Goal: Task Accomplishment & Management: Use online tool/utility

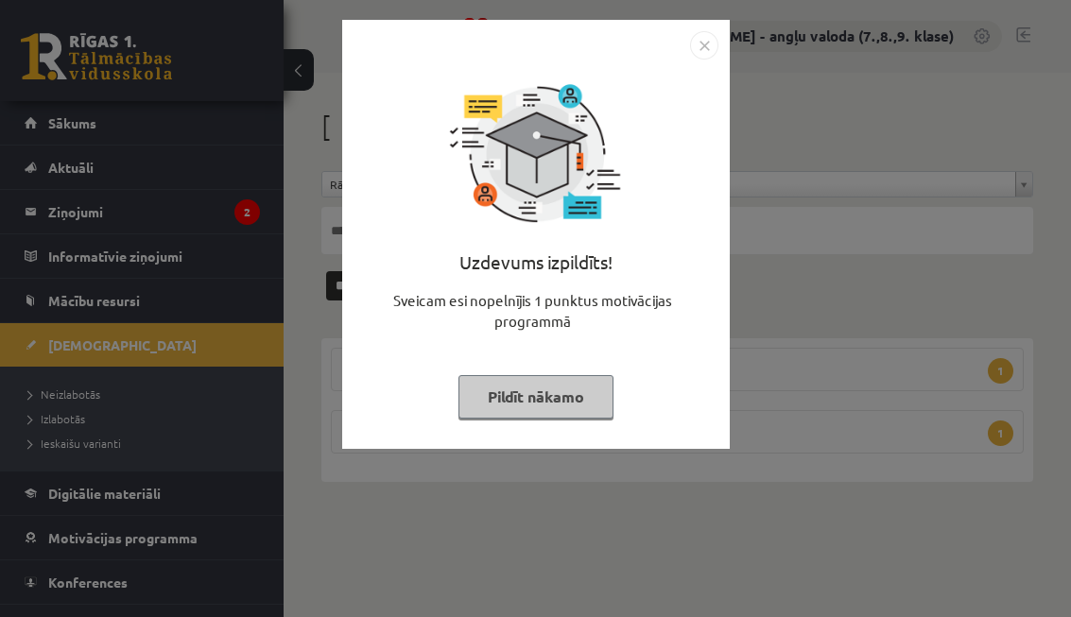
click at [702, 48] on img "Close" at bounding box center [704, 45] width 28 height 28
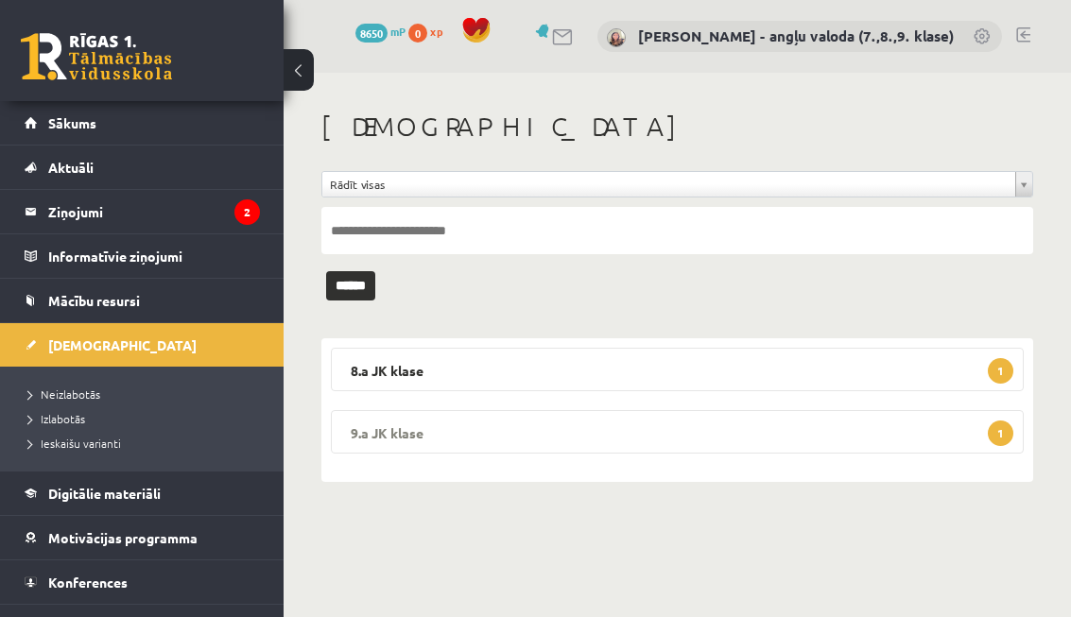
click at [590, 426] on legend "9.a JK klase 1" at bounding box center [677, 431] width 693 height 43
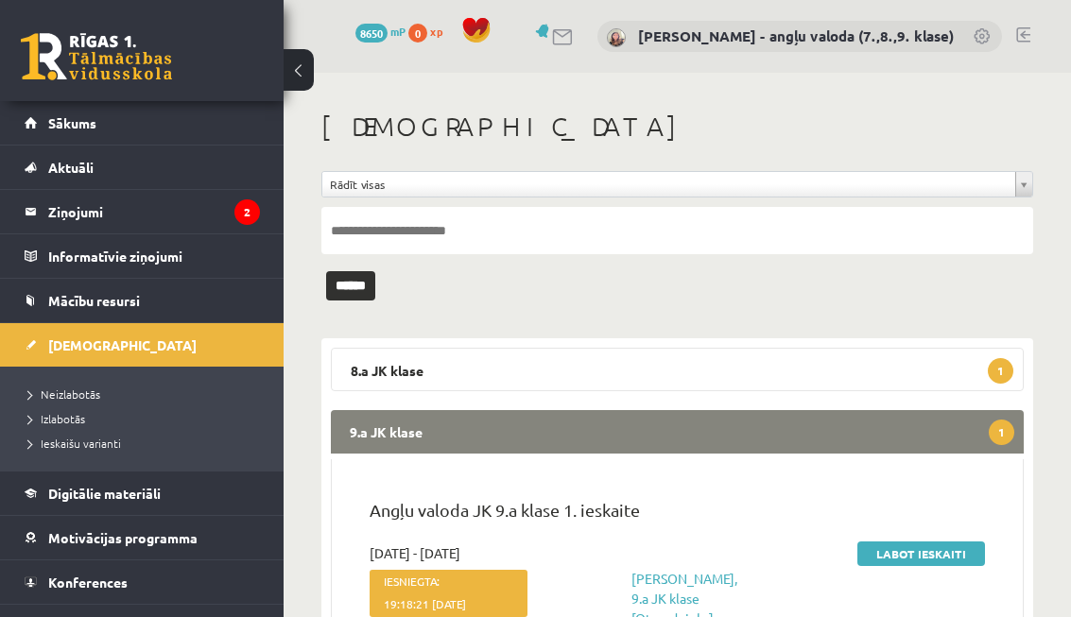
scroll to position [136, 0]
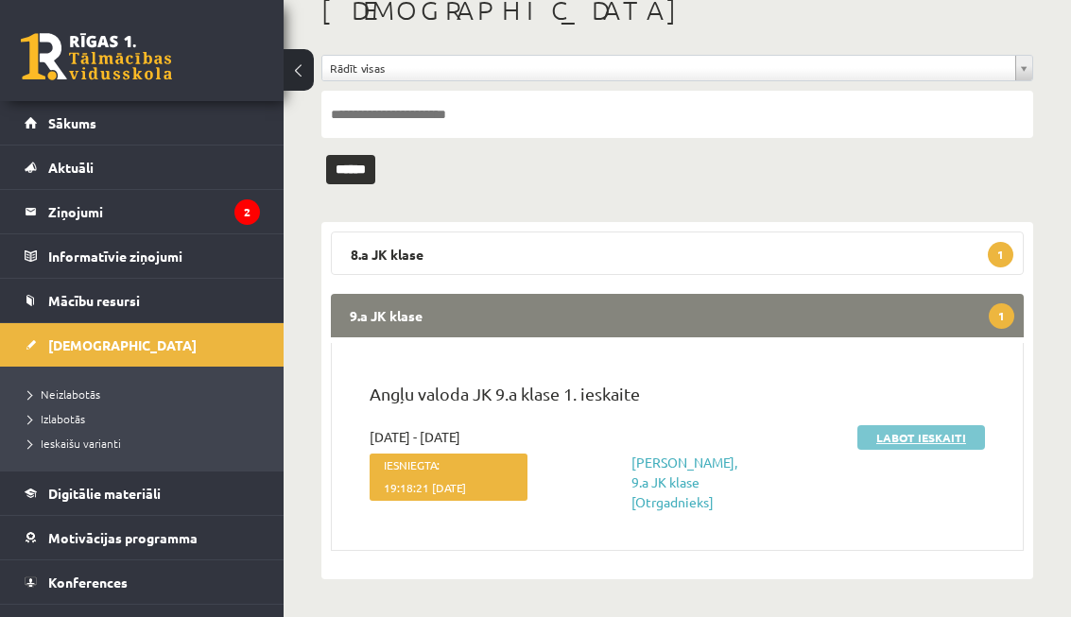
click at [902, 425] on link "Labot ieskaiti" at bounding box center [921, 437] width 128 height 25
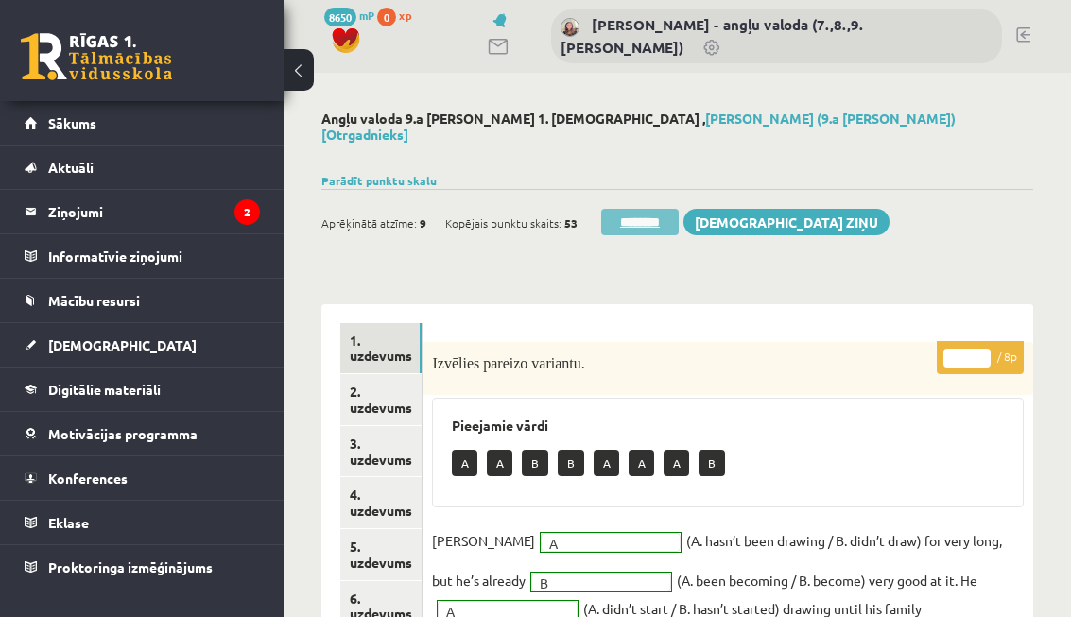
click at [656, 214] on input "********" at bounding box center [639, 222] width 77 height 26
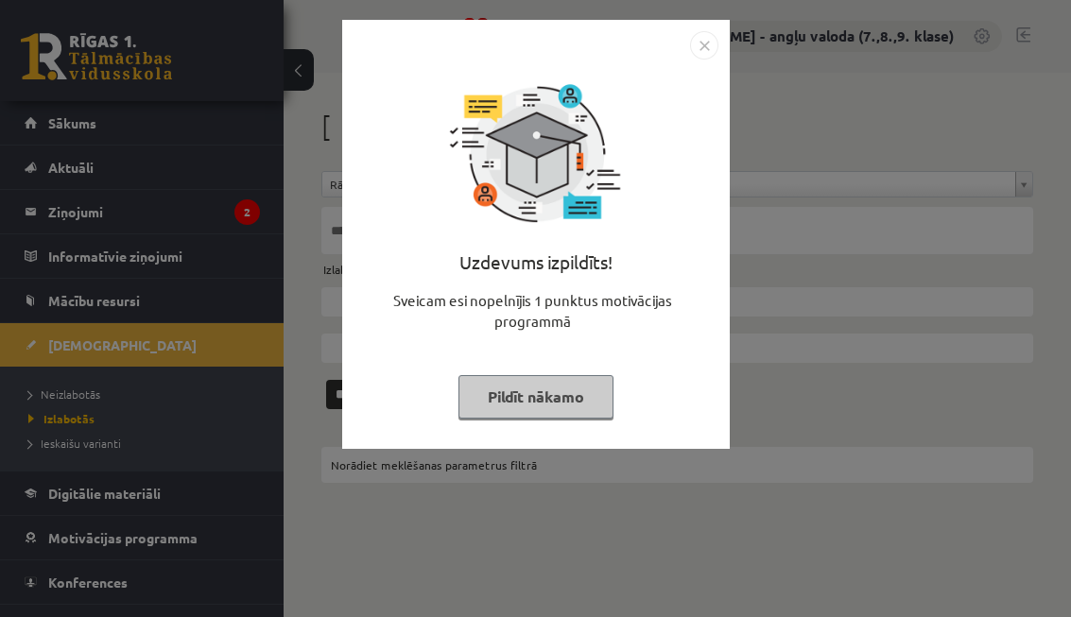
click at [510, 387] on button "Pildīt nākamo" at bounding box center [535, 396] width 155 height 43
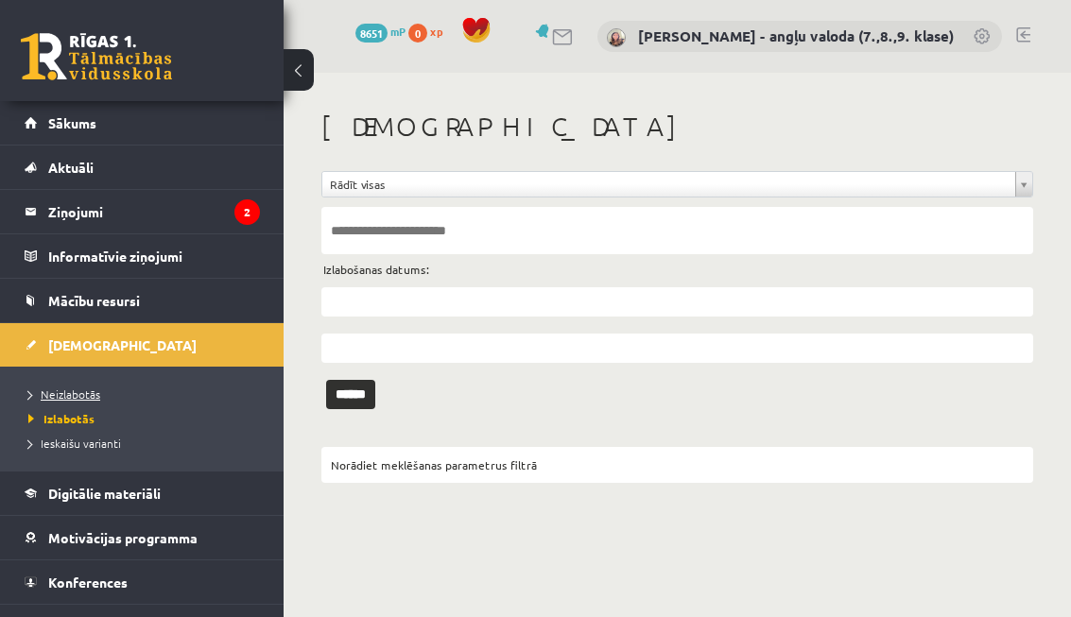
click at [57, 389] on span "Neizlabotās" at bounding box center [64, 393] width 72 height 15
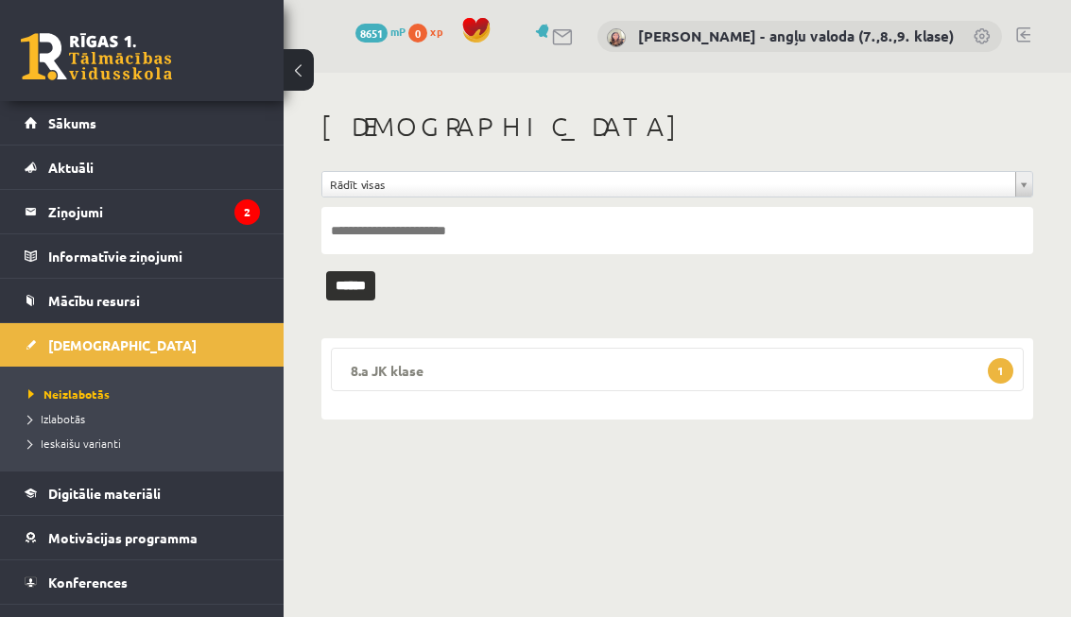
click at [759, 373] on legend "8.a JK klase 1" at bounding box center [677, 369] width 693 height 43
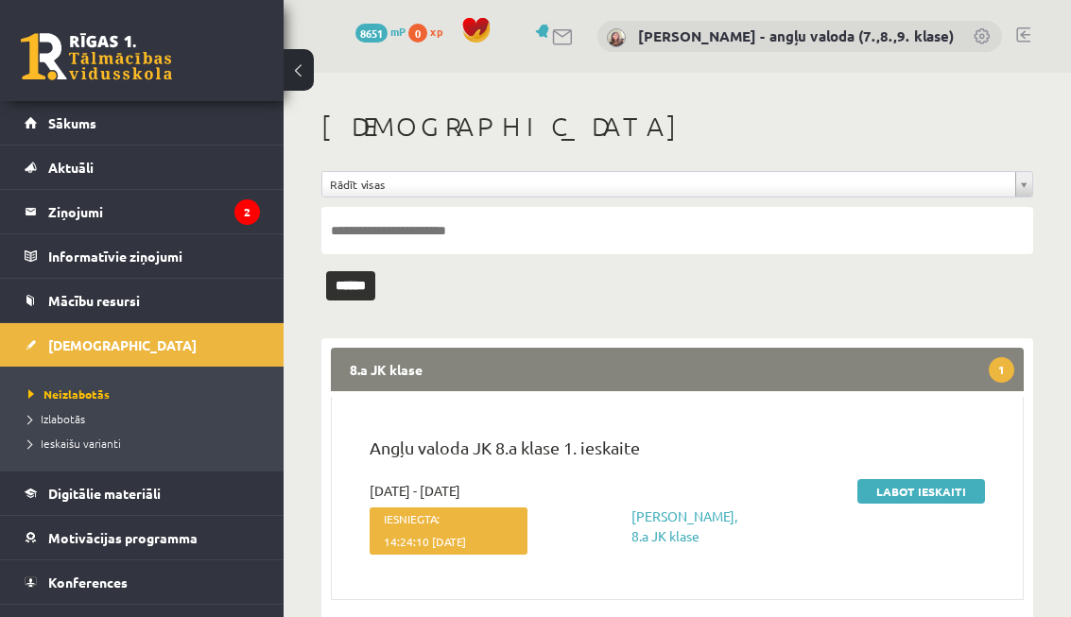
scroll to position [54, 0]
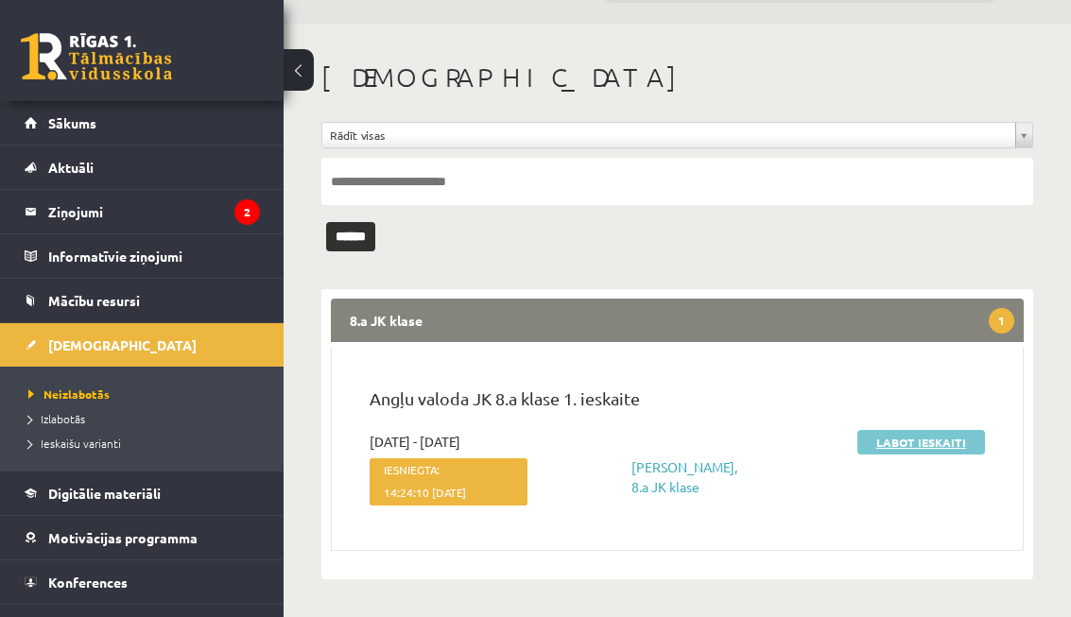
click at [959, 431] on link "Labot ieskaiti" at bounding box center [921, 442] width 128 height 25
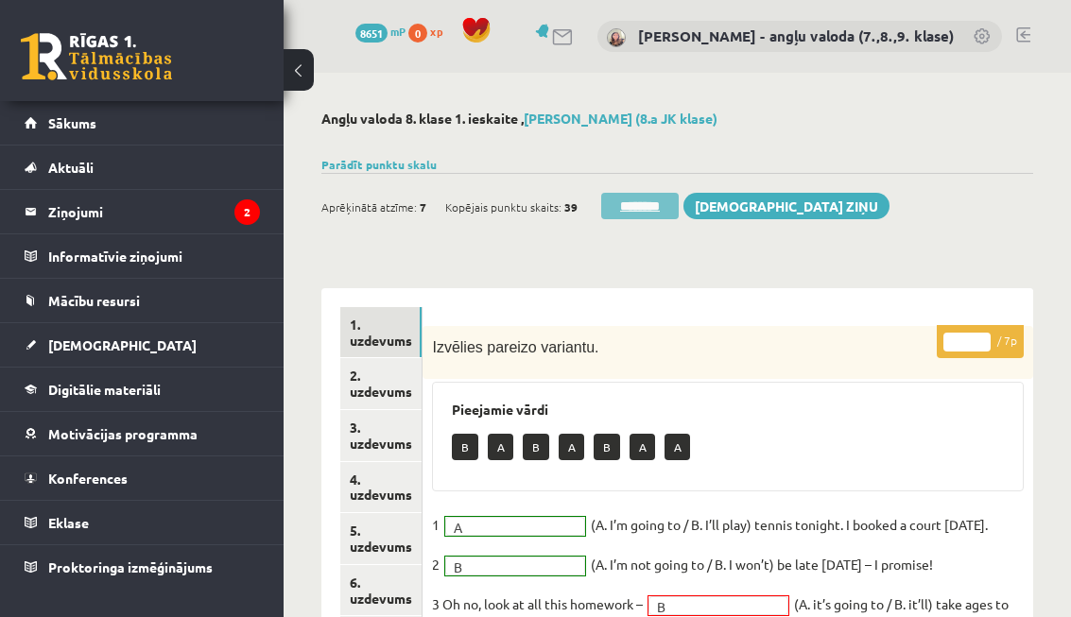
click at [651, 207] on input "********" at bounding box center [639, 206] width 77 height 26
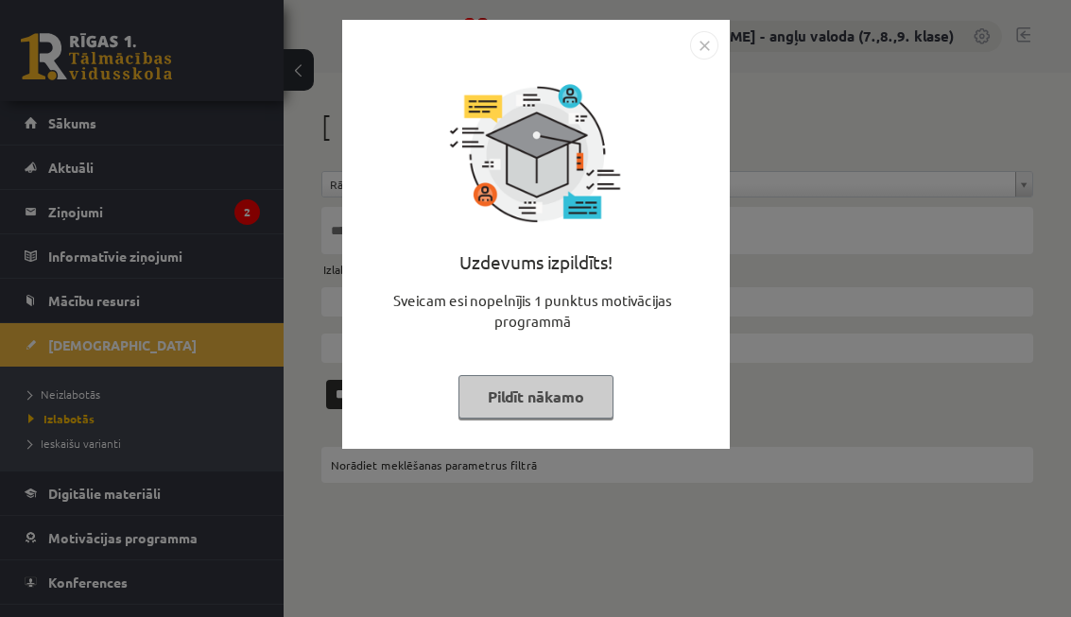
click at [546, 385] on button "Pildīt nākamo" at bounding box center [535, 396] width 155 height 43
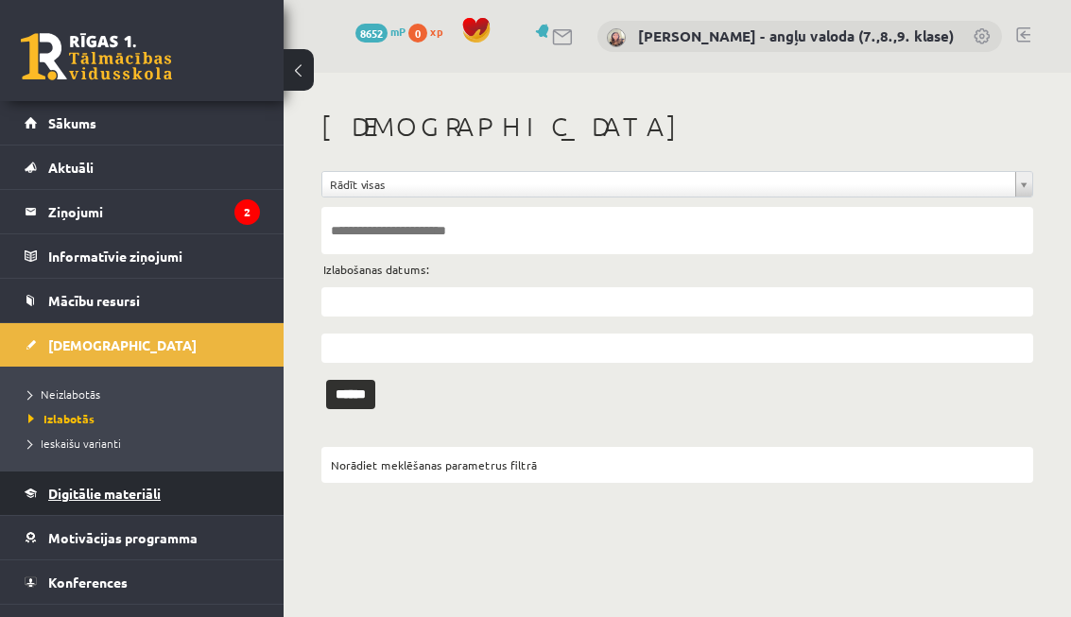
scroll to position [76, 0]
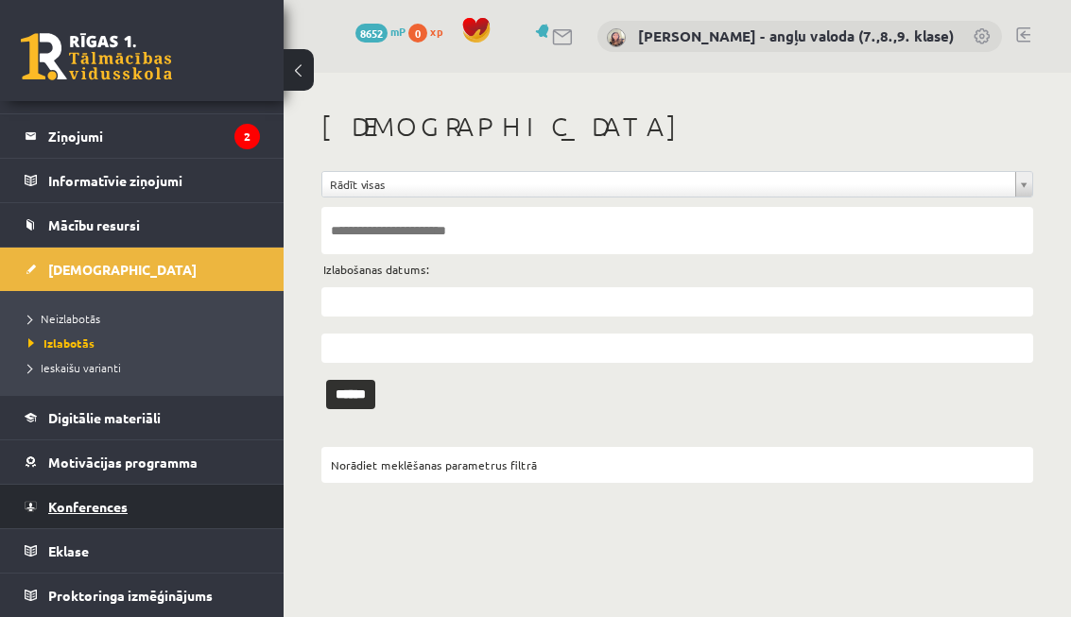
click at [97, 502] on span "Konferences" at bounding box center [87, 506] width 79 height 17
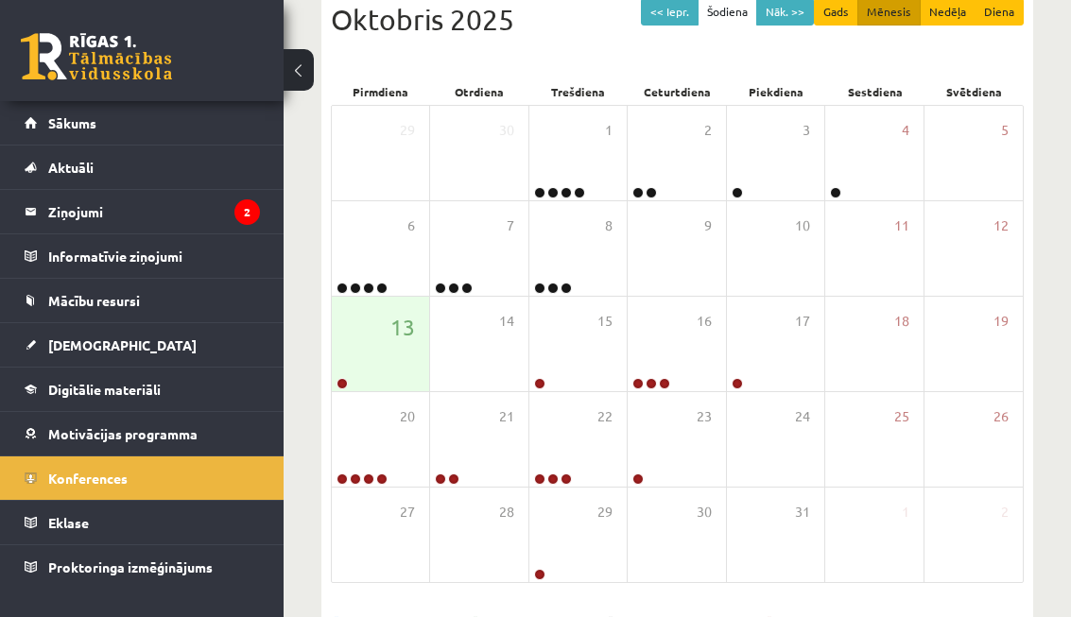
scroll to position [277, 0]
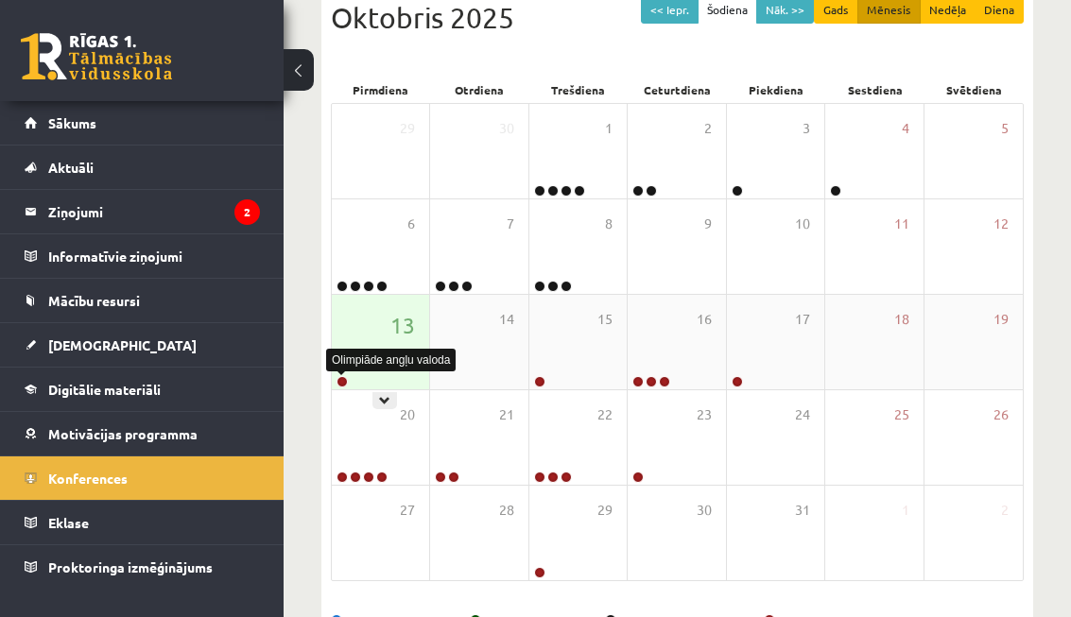
click at [342, 382] on link at bounding box center [341, 381] width 11 height 11
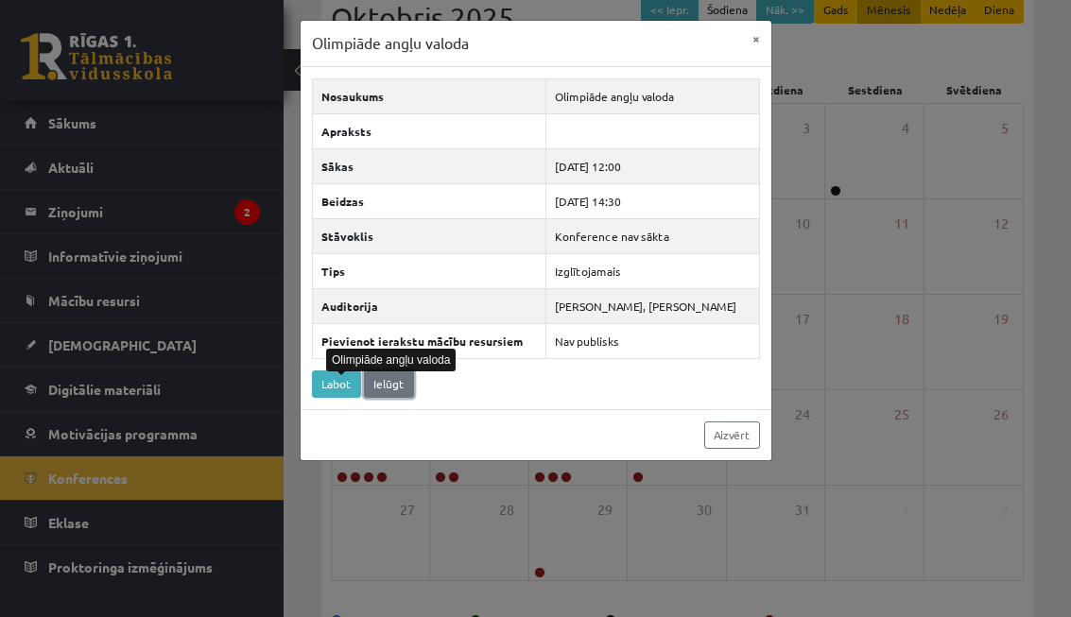
click at [386, 383] on link "Ielūgt" at bounding box center [389, 383] width 50 height 27
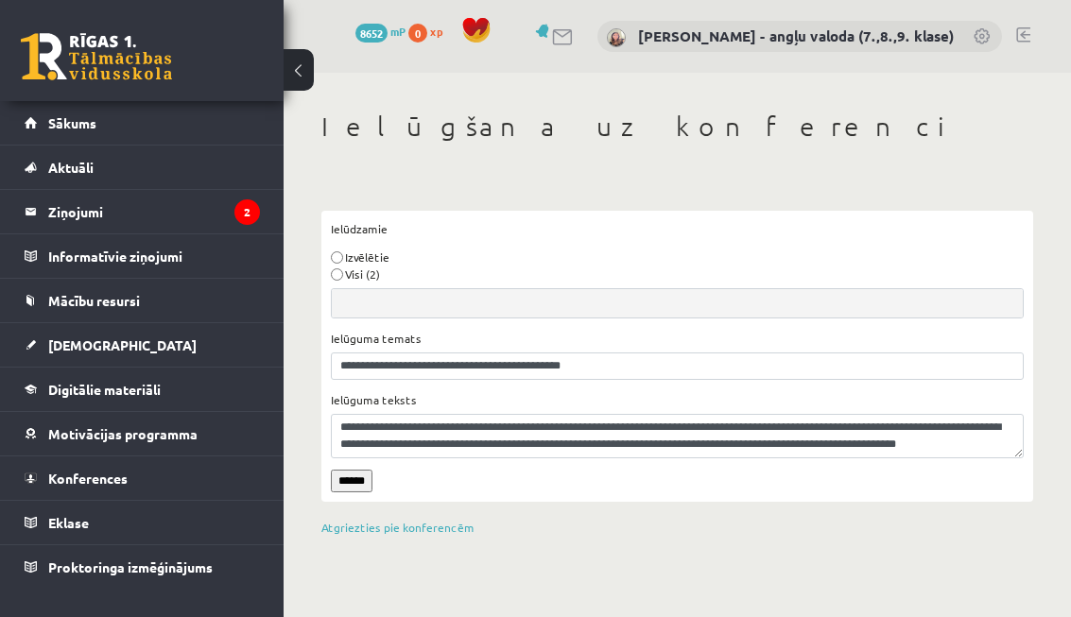
click at [358, 482] on input "******" at bounding box center [352, 481] width 42 height 23
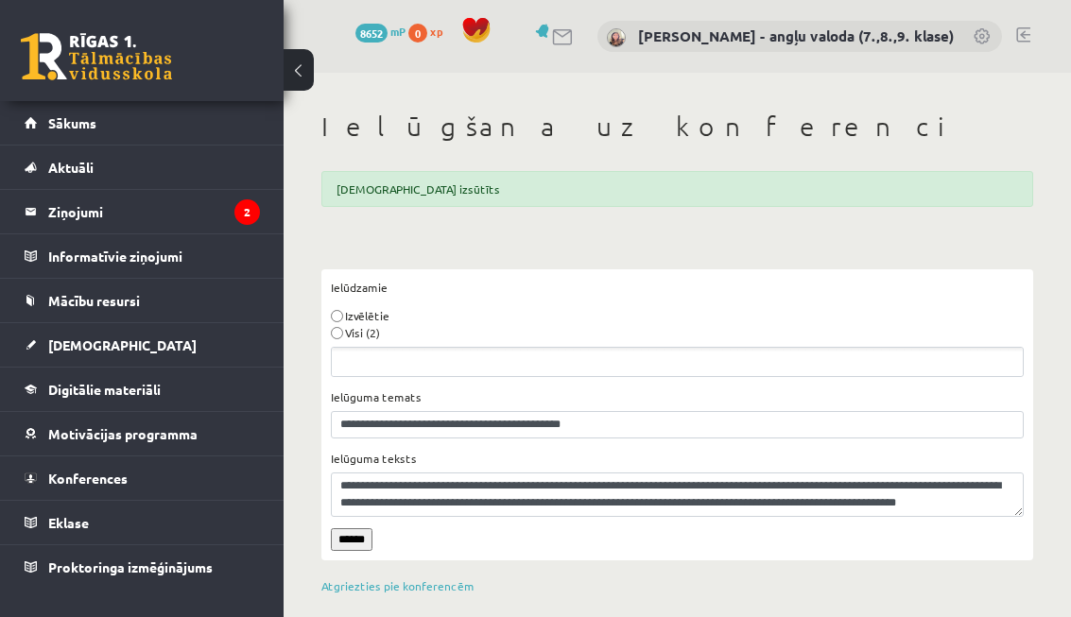
click at [350, 536] on input "******" at bounding box center [352, 539] width 42 height 23
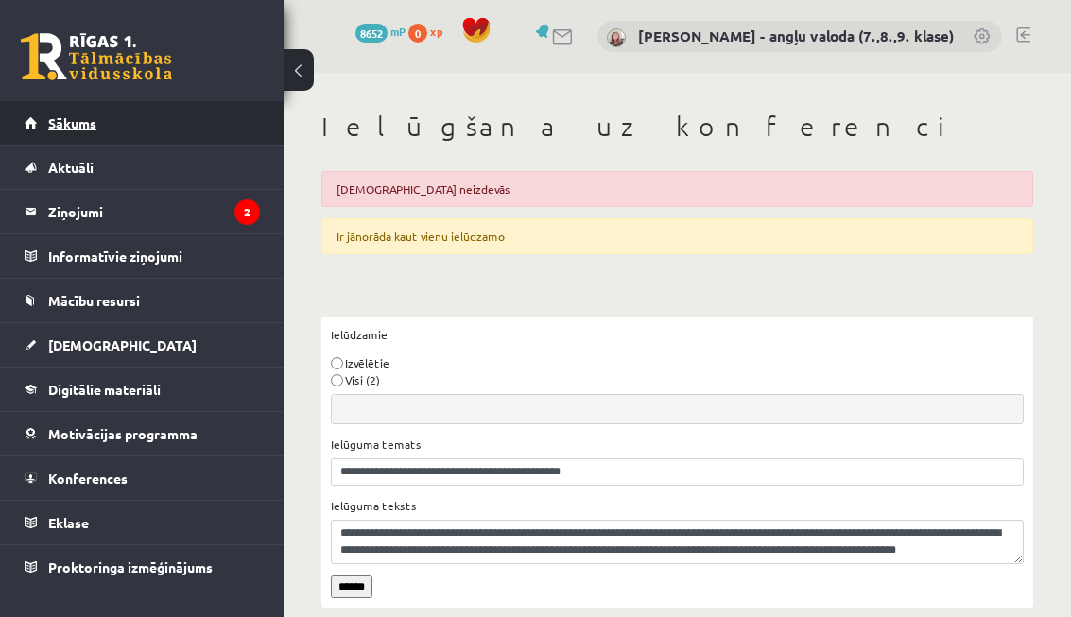
click at [68, 117] on span "Sākums" at bounding box center [72, 122] width 48 height 17
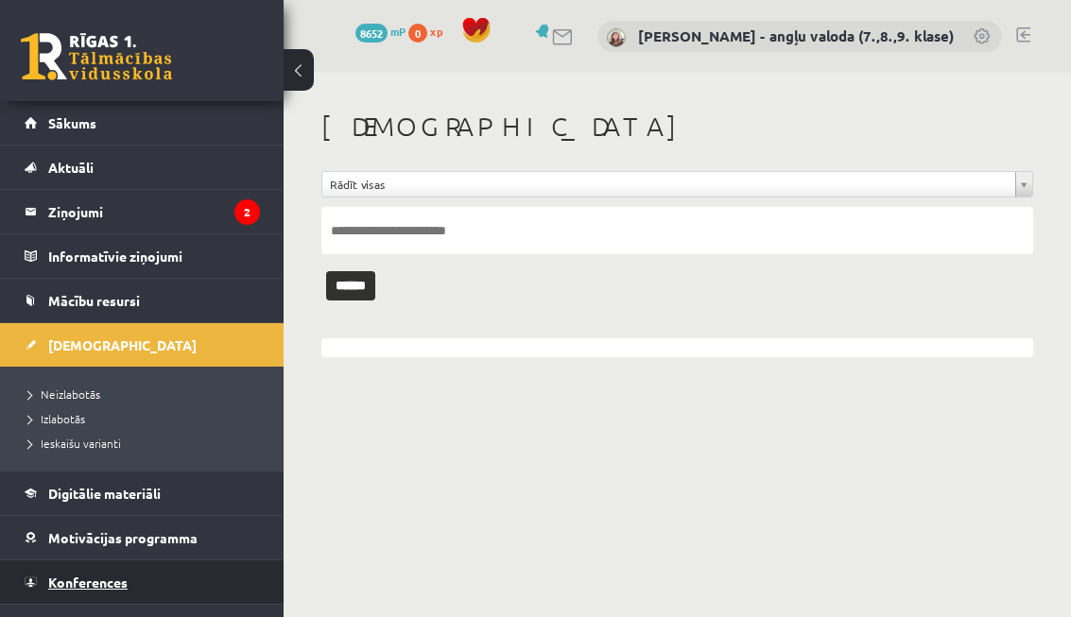
click at [66, 575] on span "Konferences" at bounding box center [87, 582] width 79 height 17
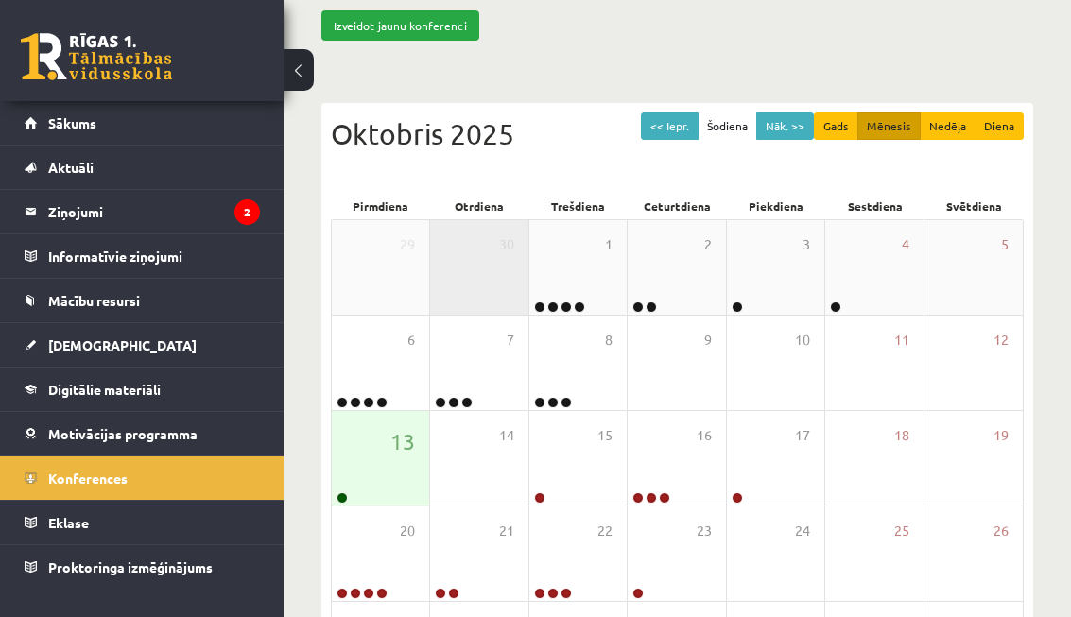
scroll to position [200, 0]
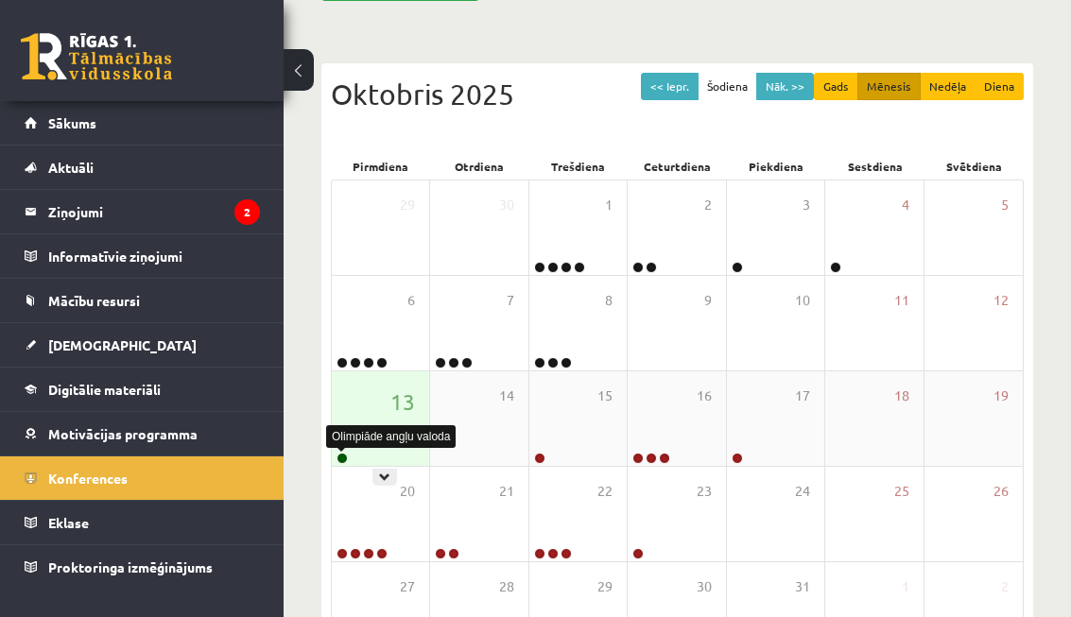
click at [341, 458] on link at bounding box center [341, 458] width 11 height 11
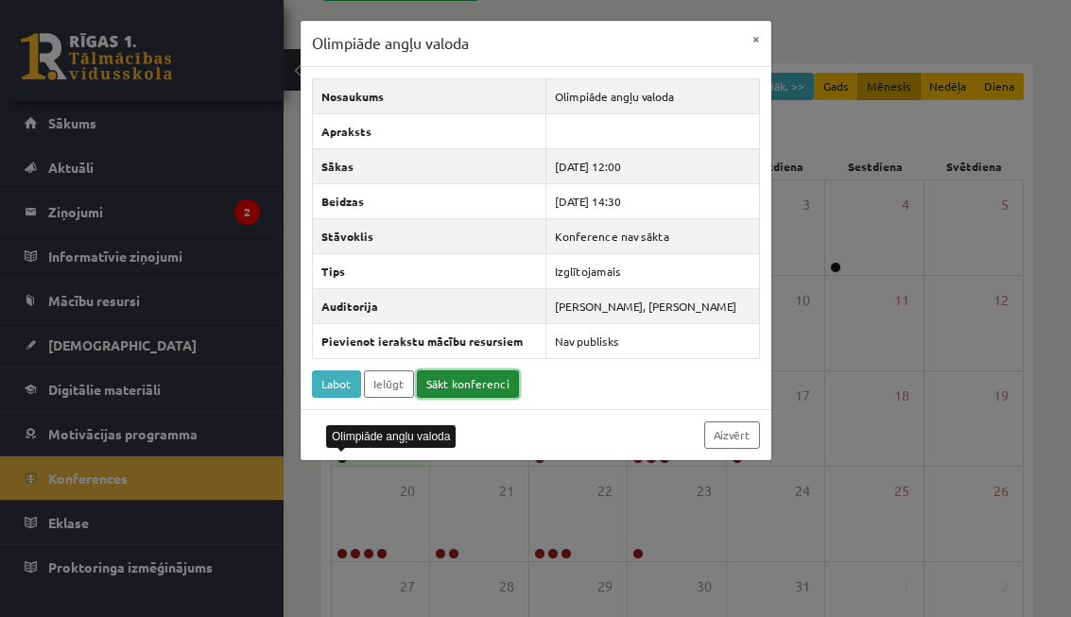
click at [455, 382] on link "Sākt konferenci" at bounding box center [468, 383] width 102 height 27
